Goal: Find specific page/section: Find specific page/section

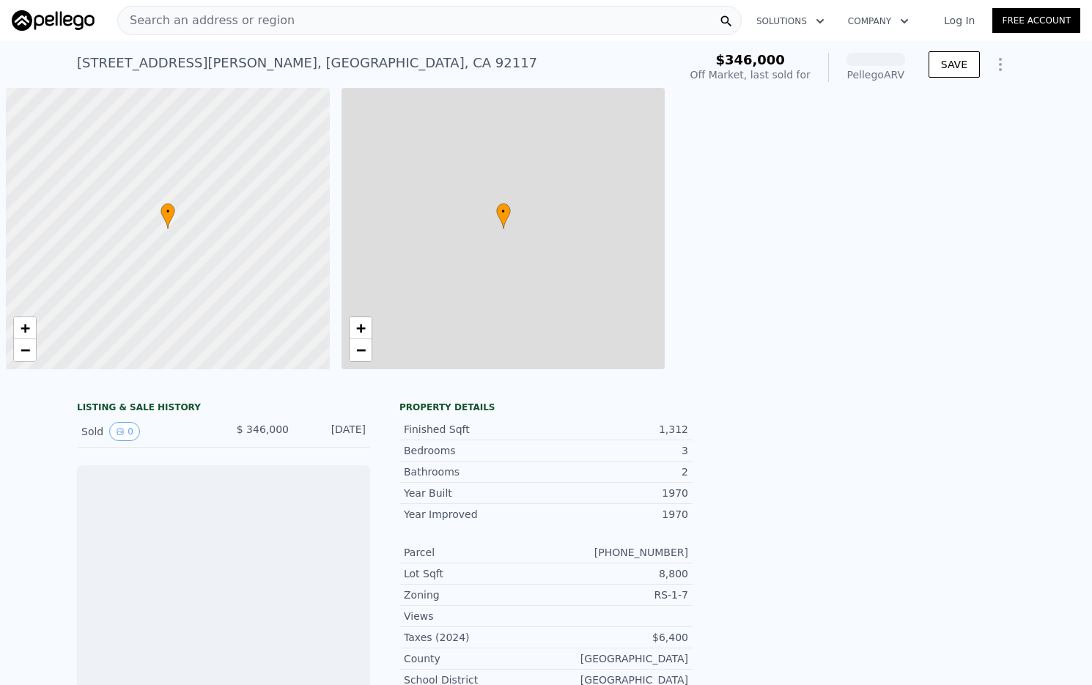
scroll to position [0, 6]
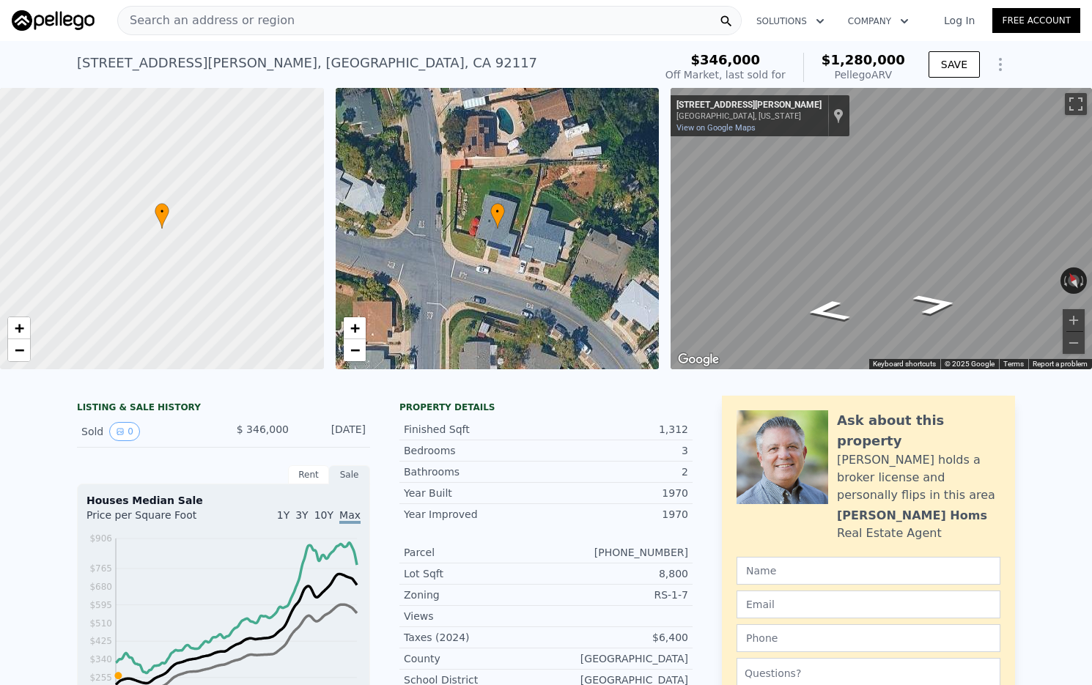
click at [320, 17] on div "Search an address or region" at bounding box center [429, 20] width 624 height 29
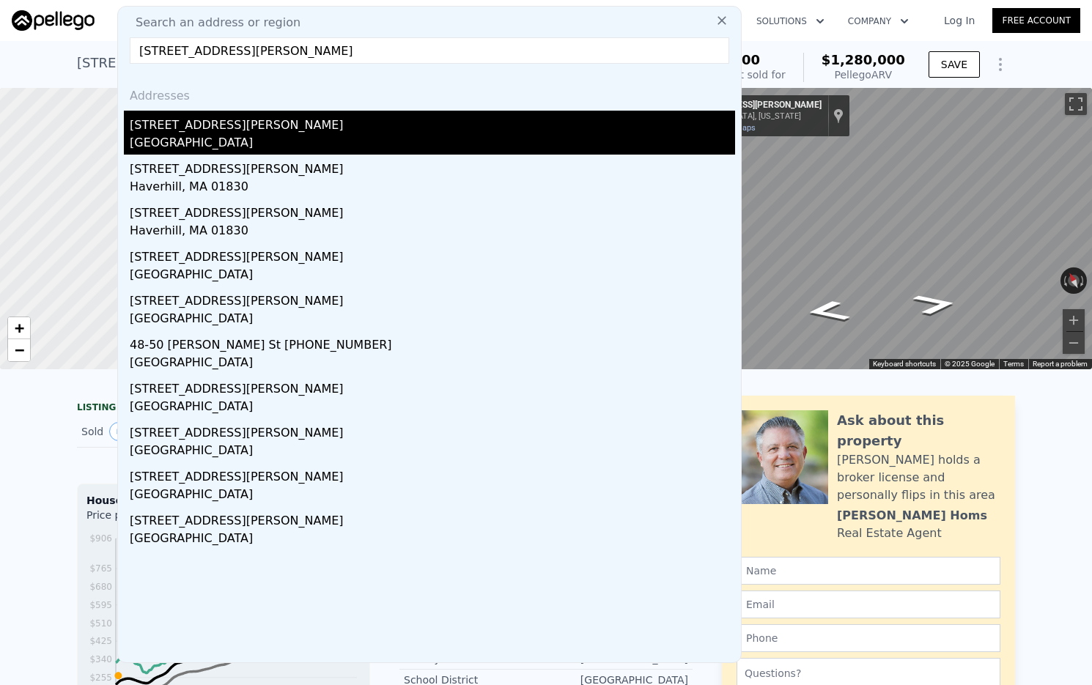
type input "[STREET_ADDRESS][PERSON_NAME]"
click at [179, 139] on div "[GEOGRAPHIC_DATA]" at bounding box center [432, 144] width 605 height 21
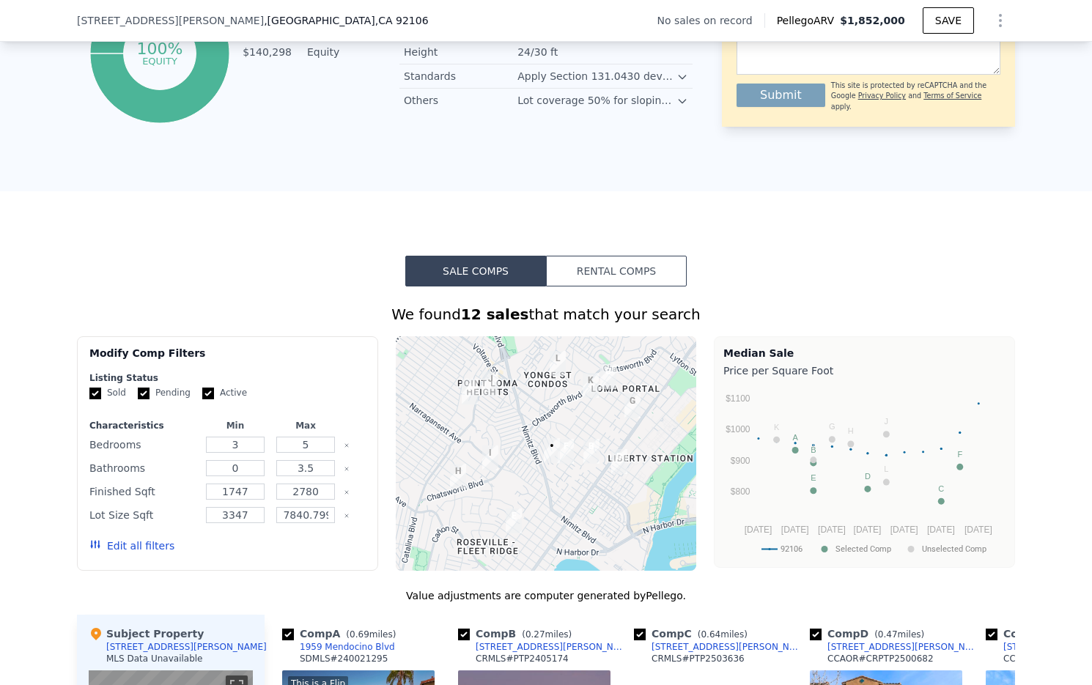
scroll to position [1313, 0]
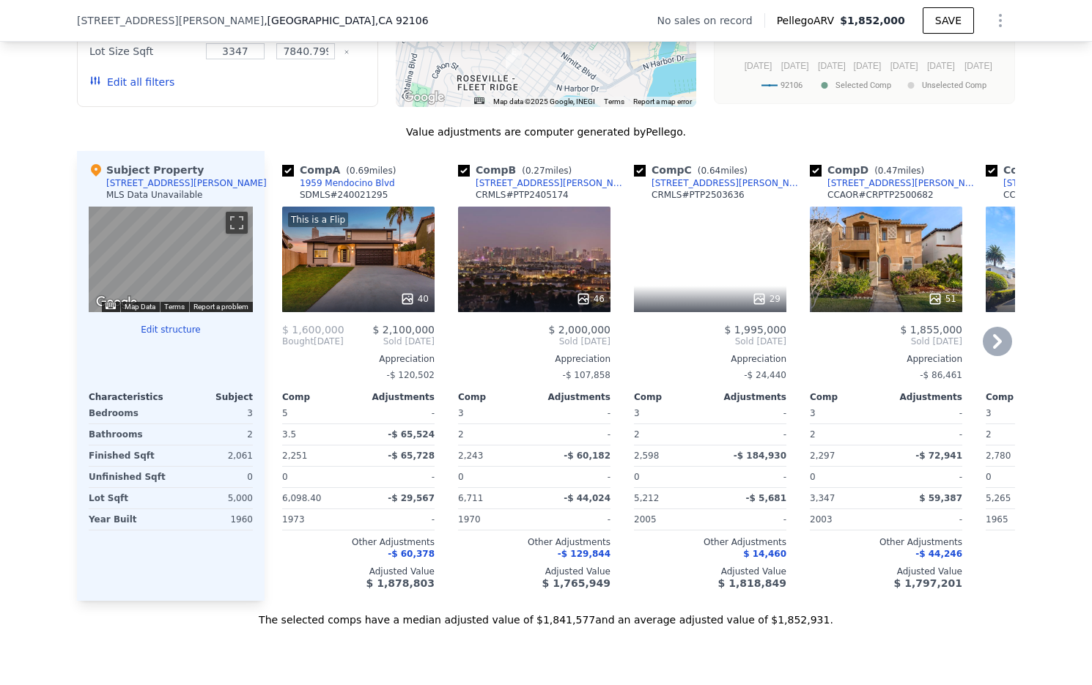
click at [991, 340] on icon at bounding box center [997, 341] width 29 height 29
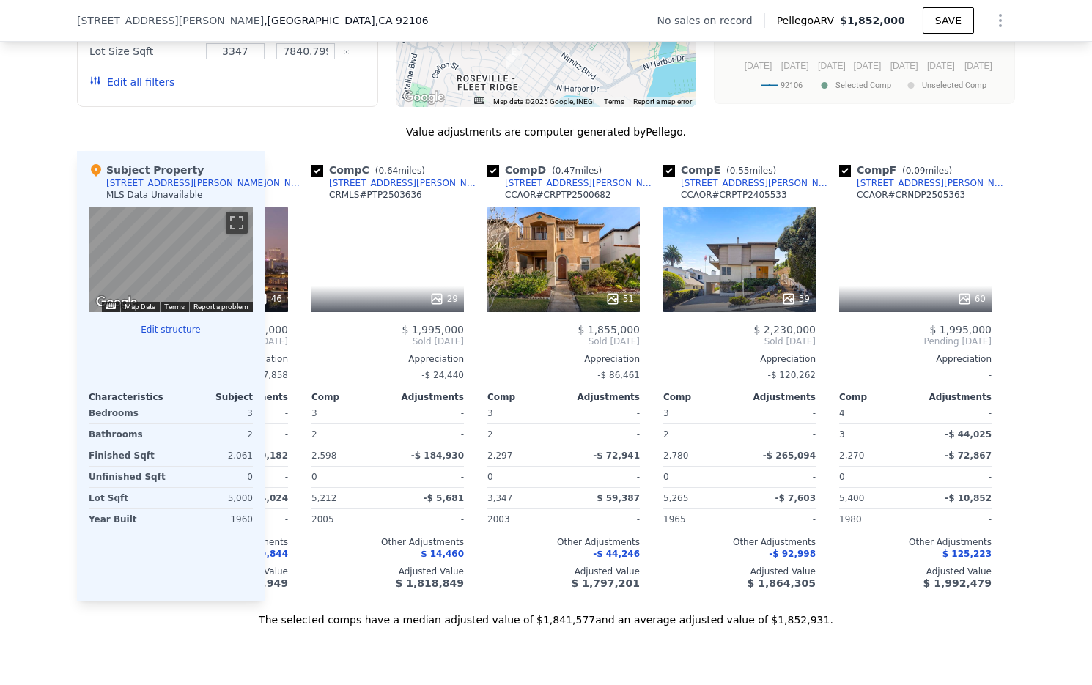
scroll to position [0, 352]
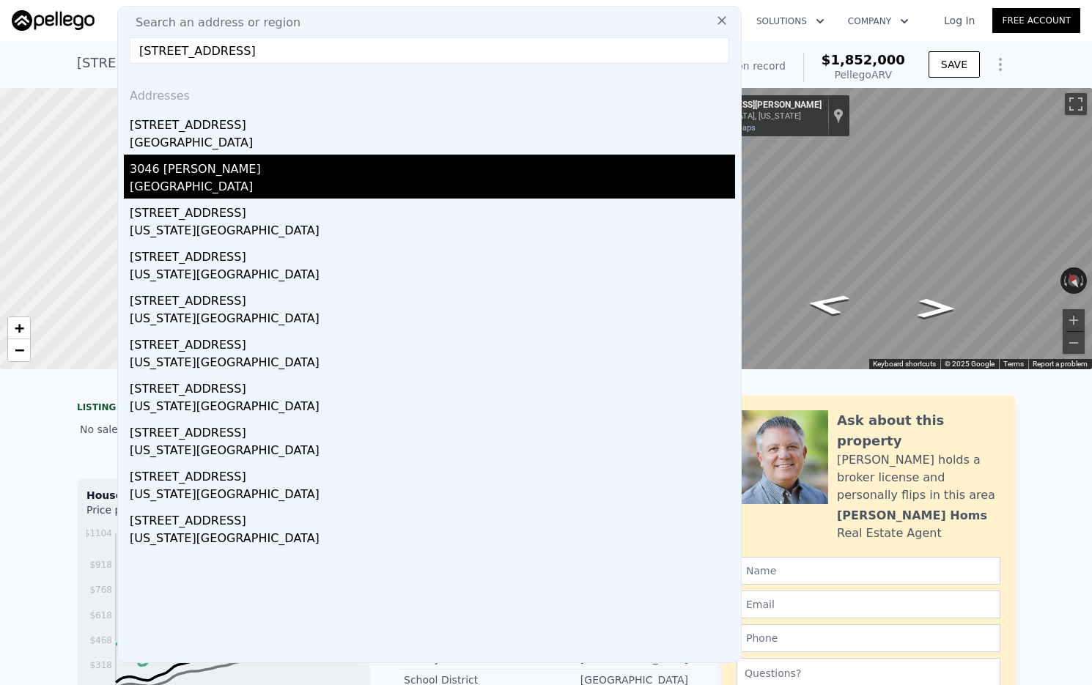
type input "[STREET_ADDRESS]"
click at [192, 156] on div "3046 [PERSON_NAME]" at bounding box center [432, 166] width 605 height 23
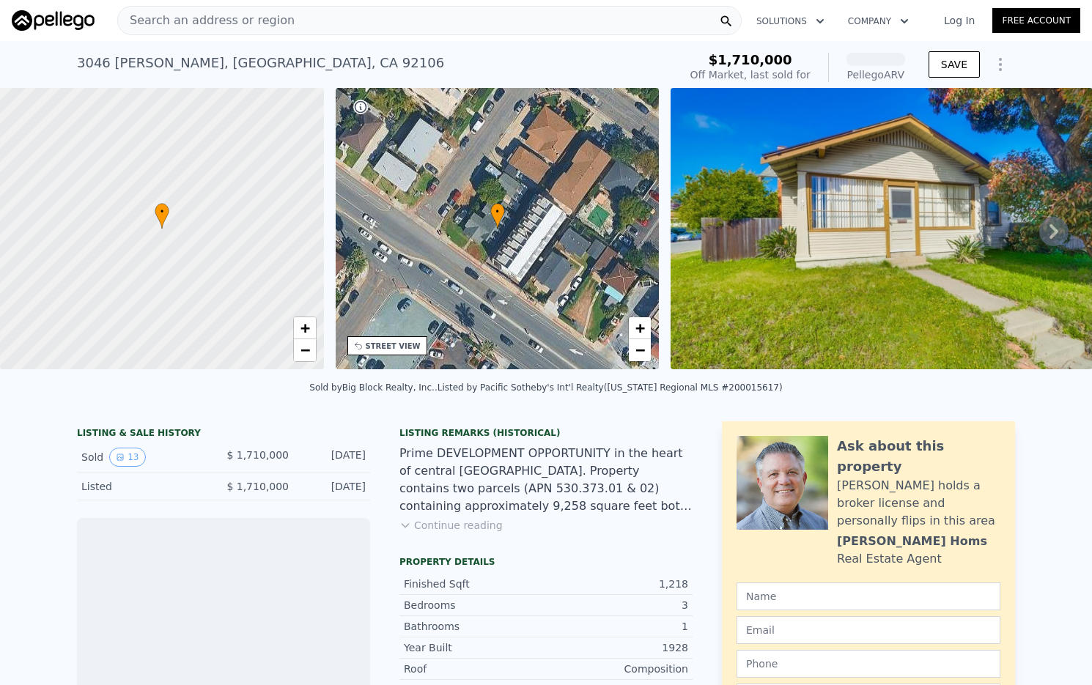
click at [269, 21] on span "Search an address or region" at bounding box center [206, 21] width 177 height 18
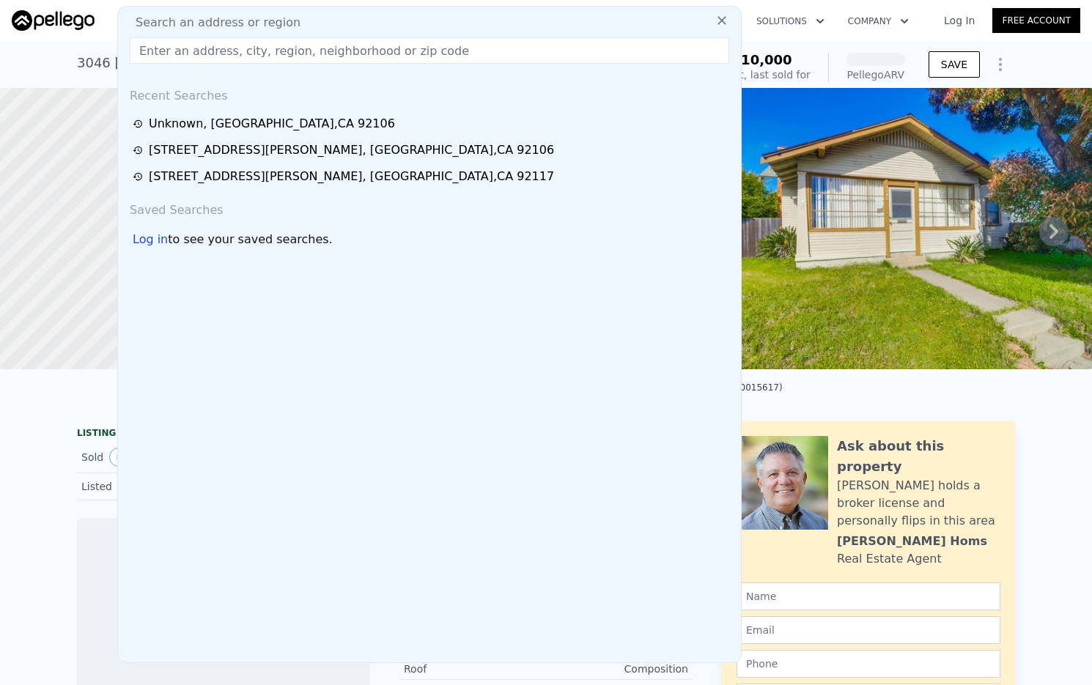
type input "[STREET_ADDRESS]"
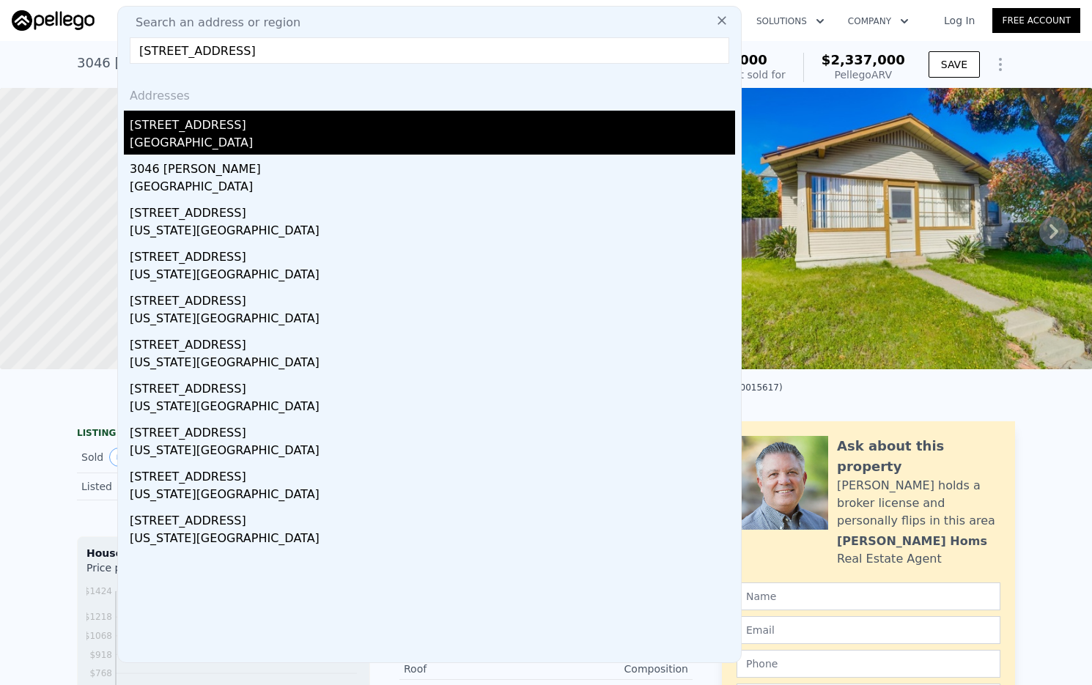
click at [262, 128] on div "[STREET_ADDRESS]" at bounding box center [432, 122] width 605 height 23
